Goal: Find specific page/section: Find specific page/section

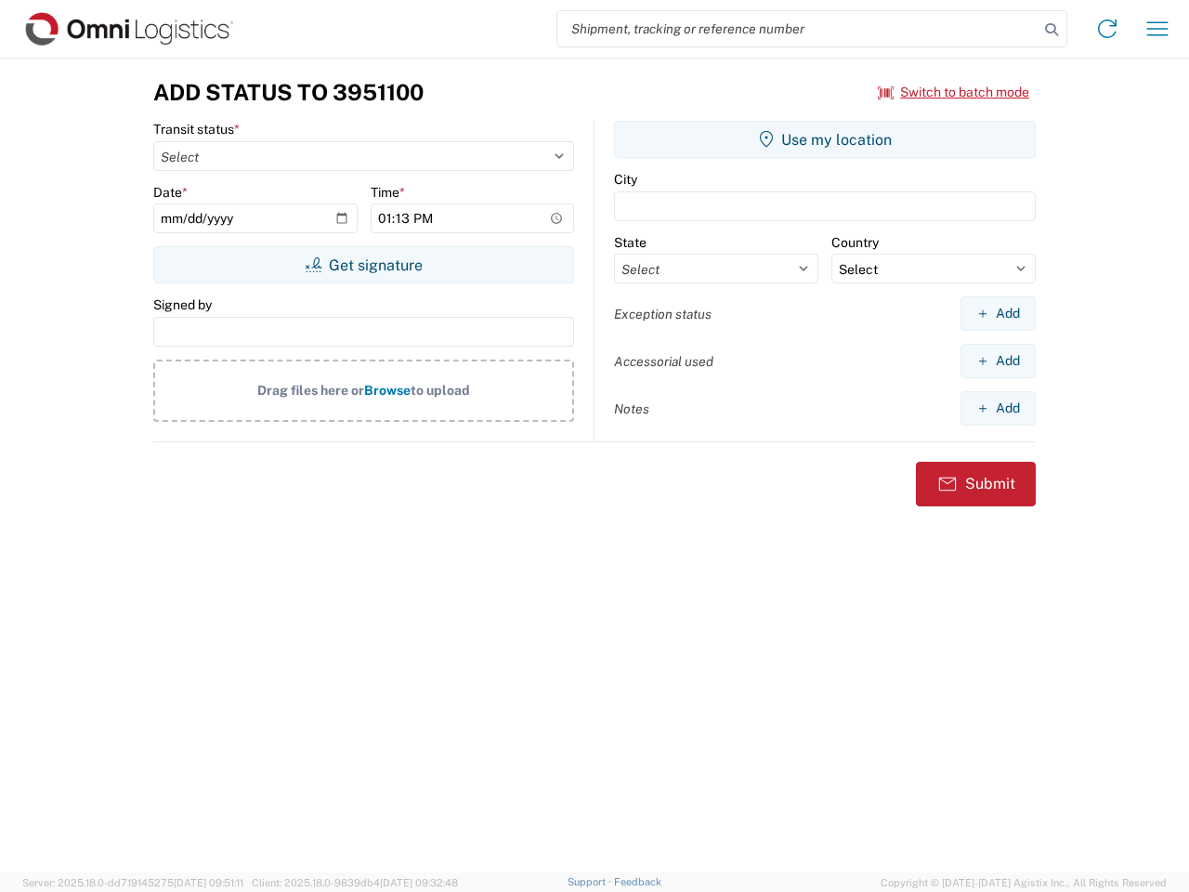
click at [798, 29] on input "search" at bounding box center [797, 28] width 481 height 35
click at [1051, 30] on icon at bounding box center [1051, 30] width 26 height 26
click at [1107, 29] on icon at bounding box center [1107, 29] width 30 height 30
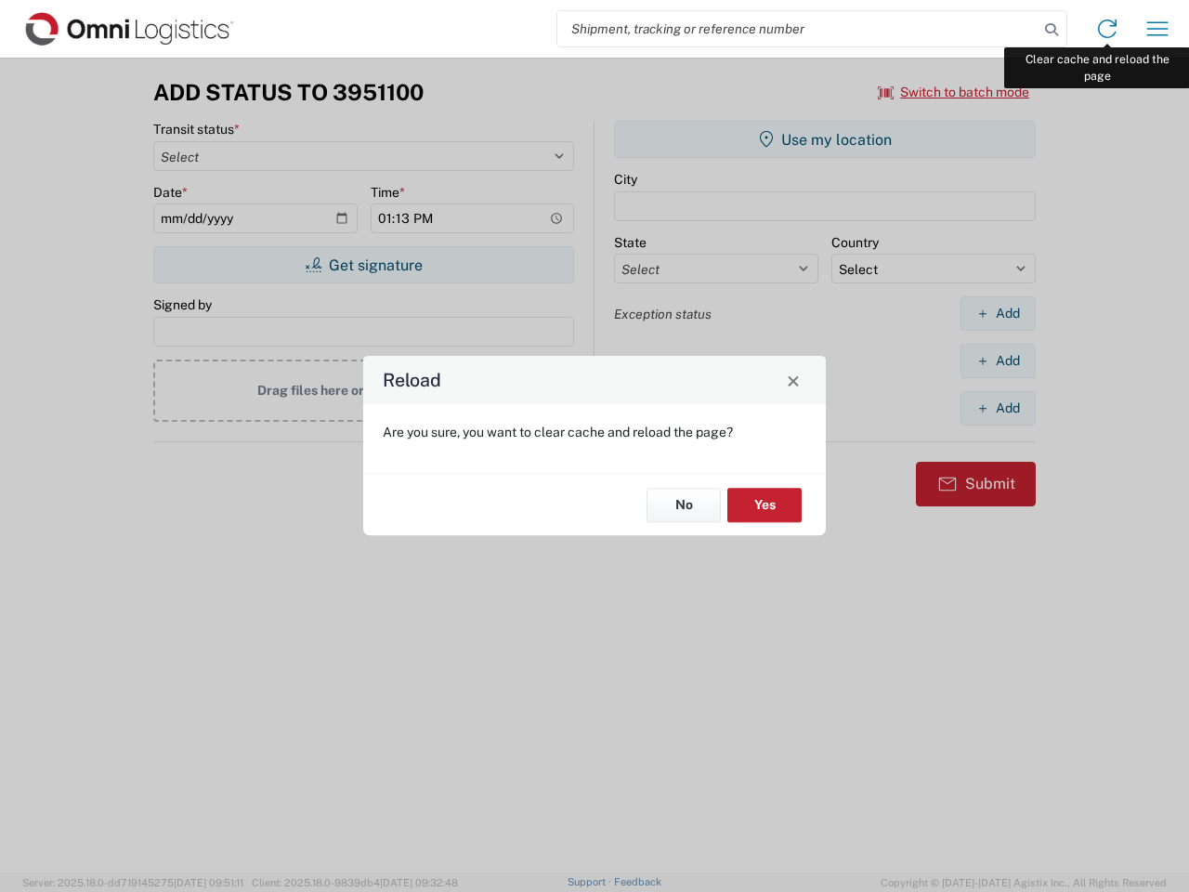
click at [1157, 29] on div "Reload Are you sure, you want to clear cache and reload the page? No Yes" at bounding box center [594, 446] width 1189 height 892
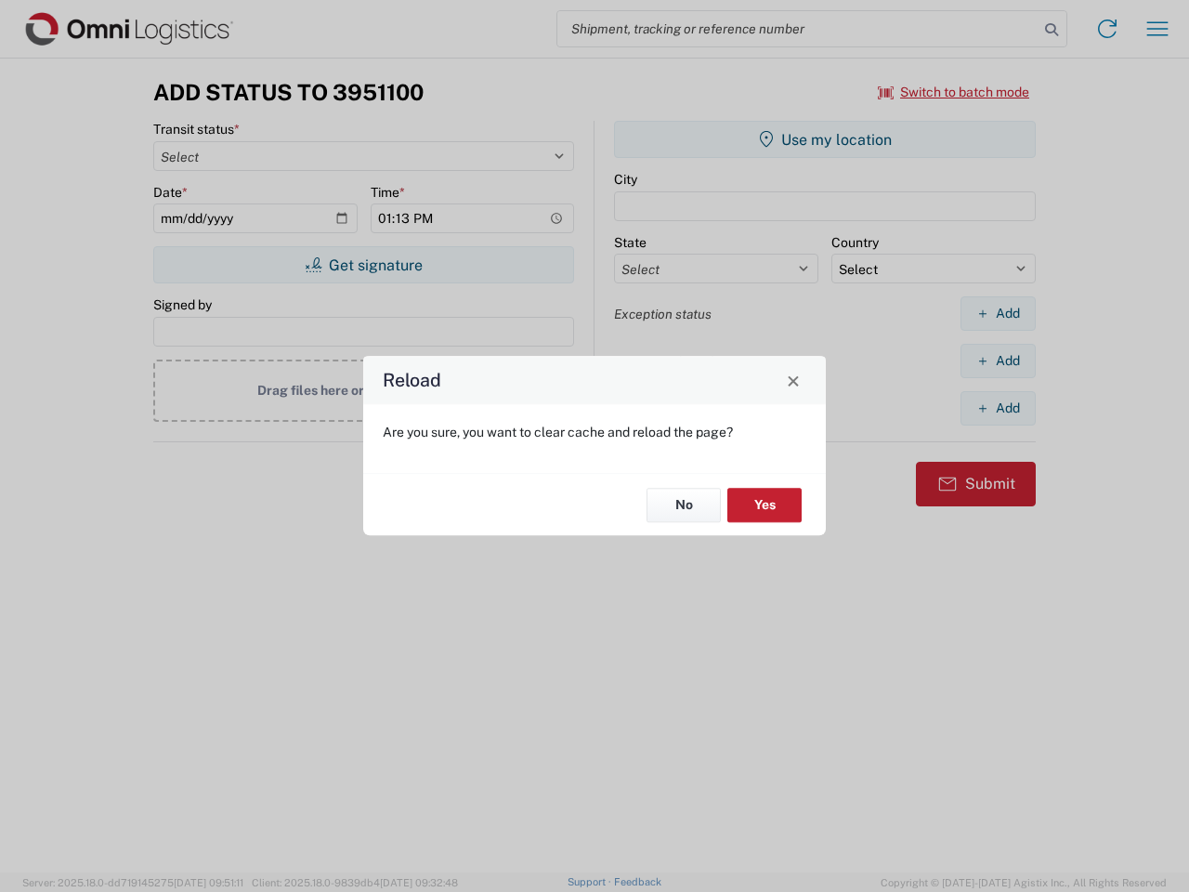
click at [954, 92] on div "Reload Are you sure, you want to clear cache and reload the page? No Yes" at bounding box center [594, 446] width 1189 height 892
click at [363, 265] on div "Reload Are you sure, you want to clear cache and reload the page? No Yes" at bounding box center [594, 446] width 1189 height 892
click at [825, 139] on div "Reload Are you sure, you want to clear cache and reload the page? No Yes" at bounding box center [594, 446] width 1189 height 892
click at [998, 313] on div "Reload Are you sure, you want to clear cache and reload the page? No Yes" at bounding box center [594, 446] width 1189 height 892
click at [998, 360] on div "Reload Are you sure, you want to clear cache and reload the page? No Yes" at bounding box center [594, 446] width 1189 height 892
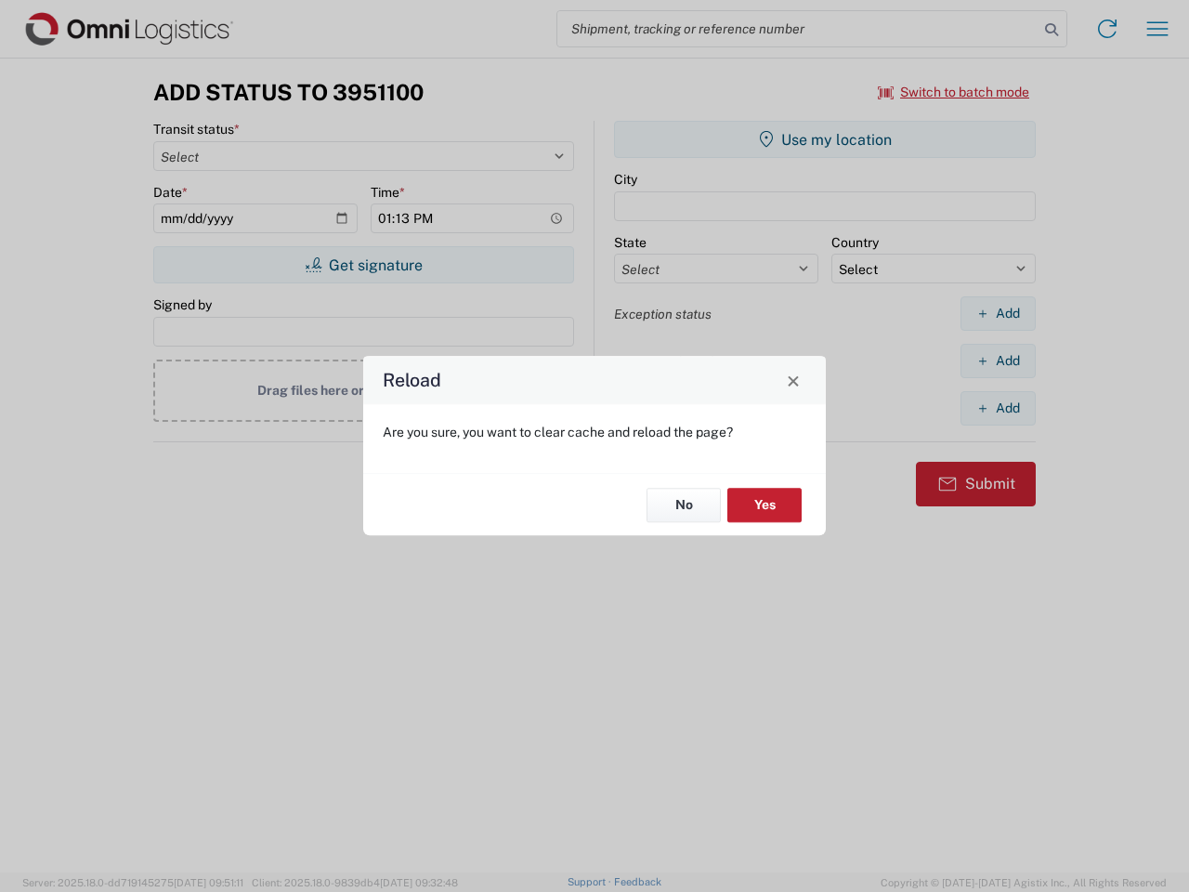
click at [998, 408] on div "Reload Are you sure, you want to clear cache and reload the page? No Yes" at bounding box center [594, 446] width 1189 height 892
